Goal: Information Seeking & Learning: Stay updated

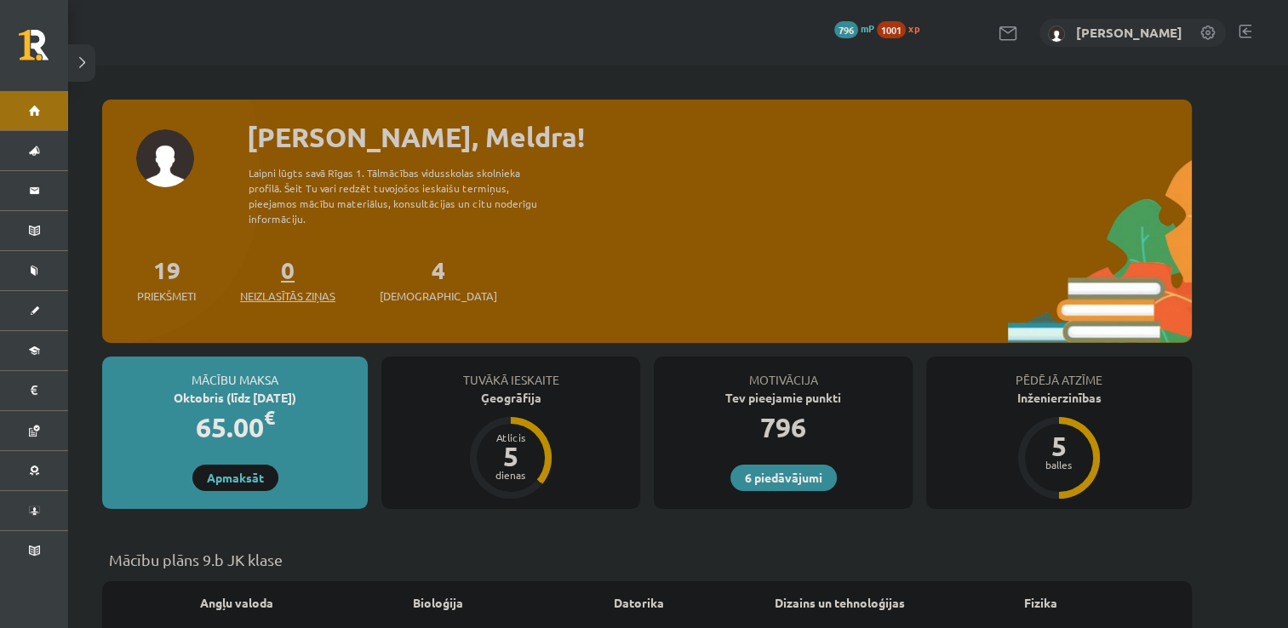
click at [314, 288] on span "Neizlasītās ziņas" at bounding box center [287, 296] width 95 height 17
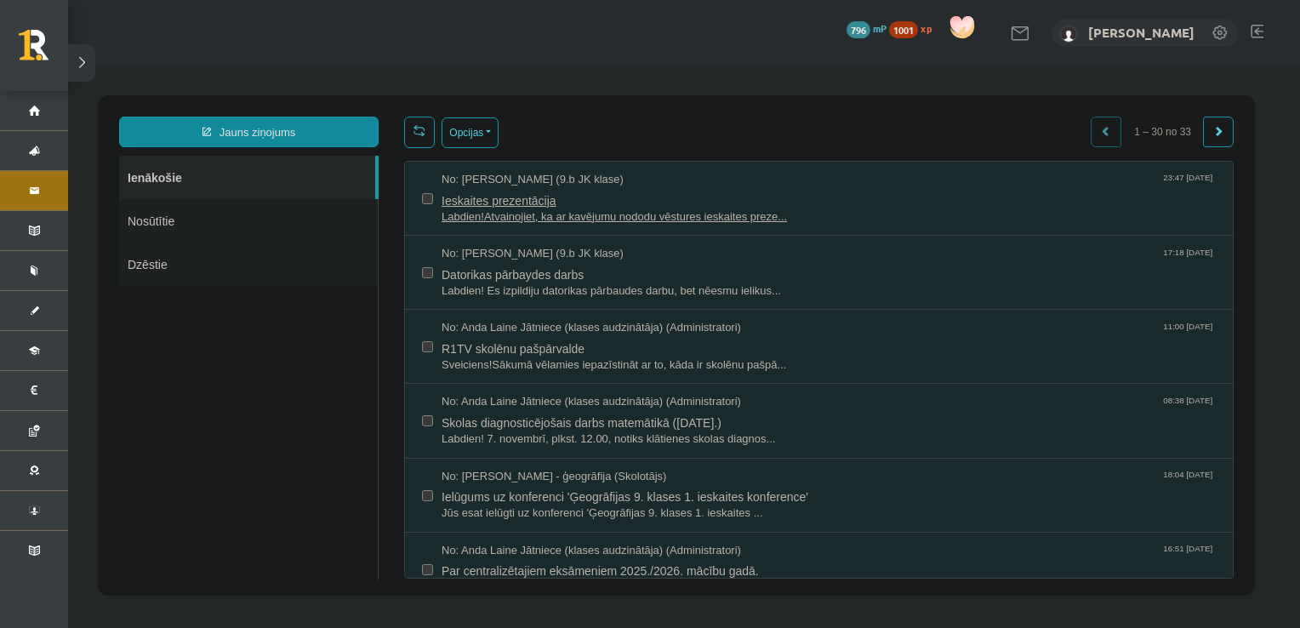
click at [570, 213] on span "Labdien!Atvainojiet, ka ar kavējumu nododu vēstures ieskaites preze..." at bounding box center [829, 217] width 774 height 16
click at [547, 203] on span "Ieskaites prezentācija" at bounding box center [829, 198] width 774 height 21
click at [518, 276] on span "Datorikas pārbaydes darbs" at bounding box center [829, 272] width 774 height 21
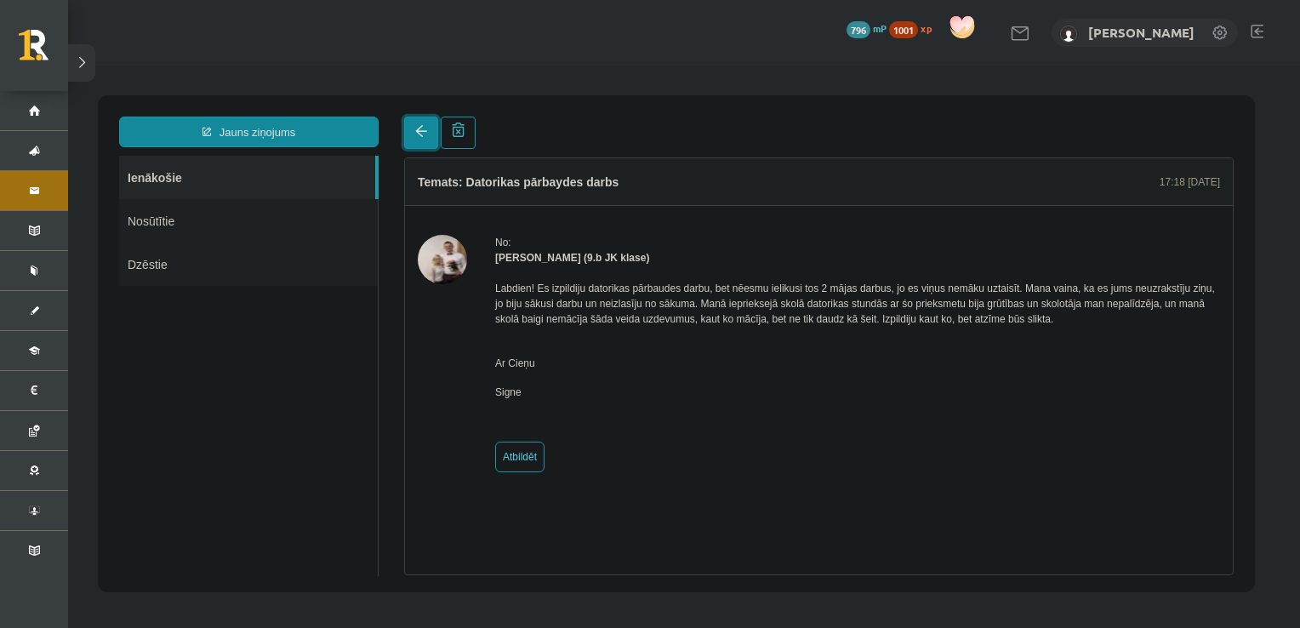
click at [416, 136] on span at bounding box center [421, 131] width 12 height 12
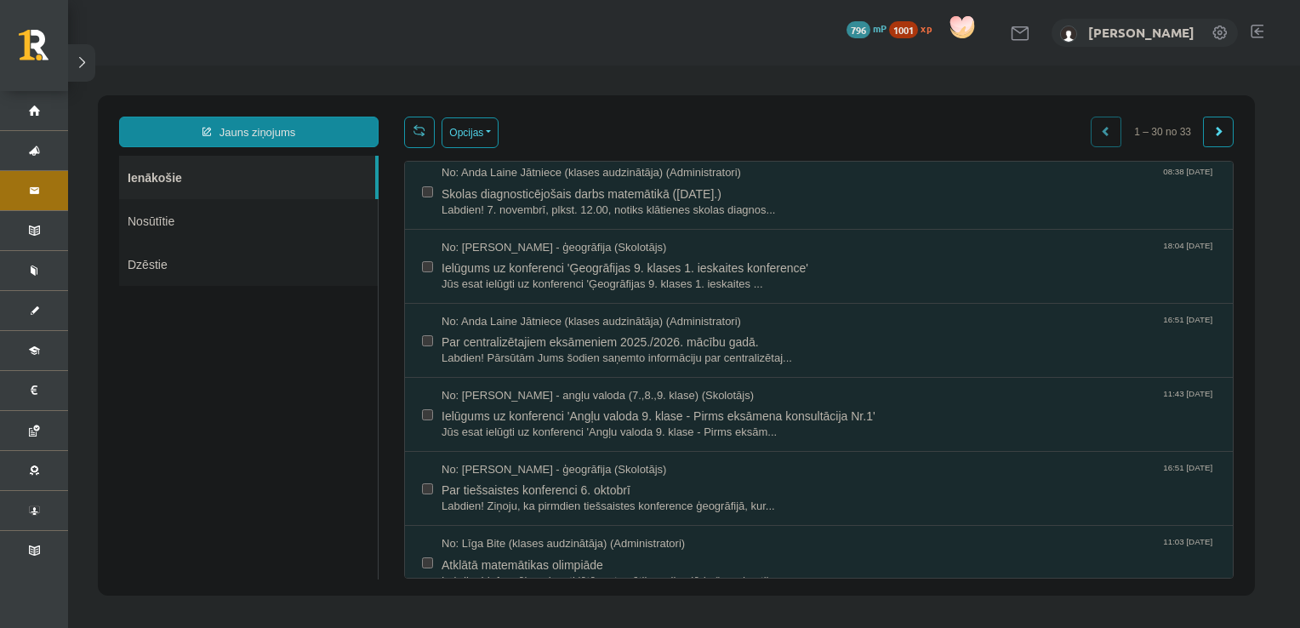
scroll to position [214, 0]
